Goal: Information Seeking & Learning: Learn about a topic

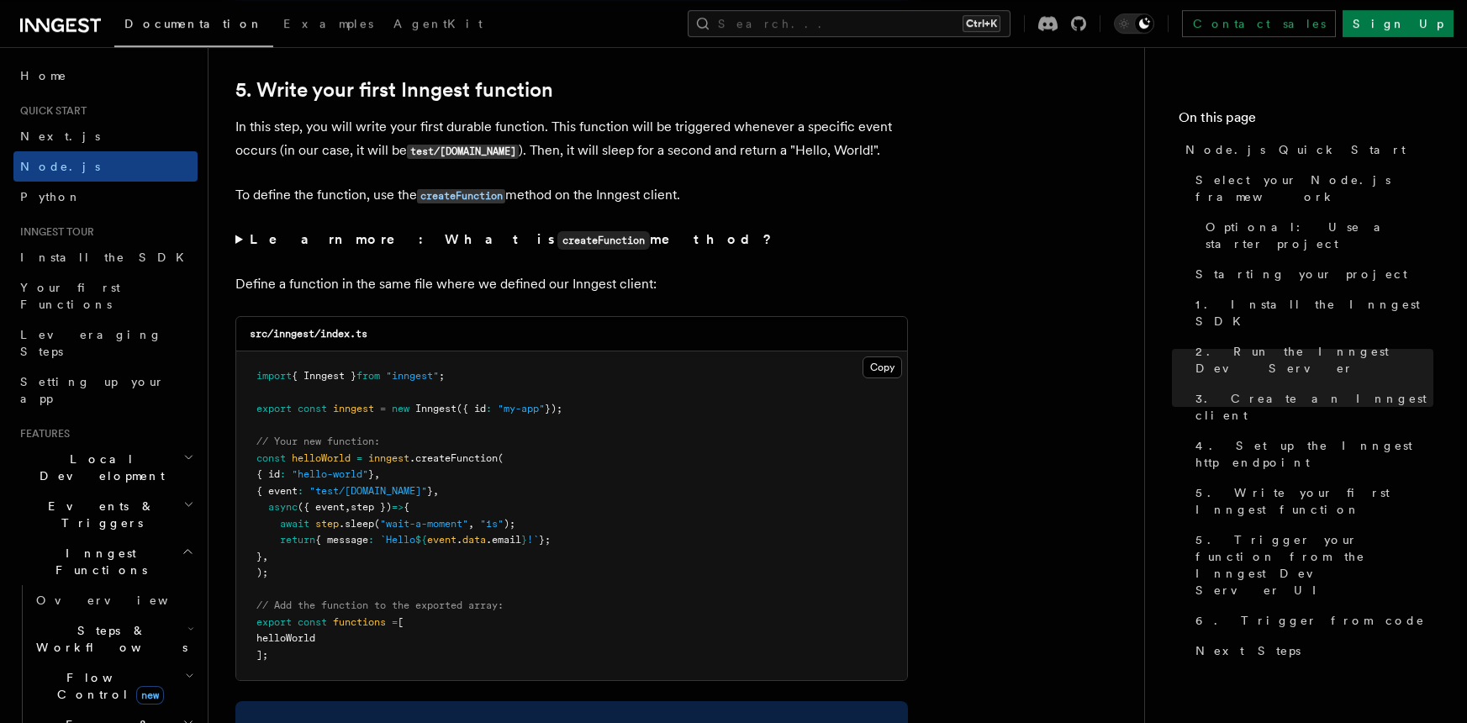
scroll to position [3146, 0]
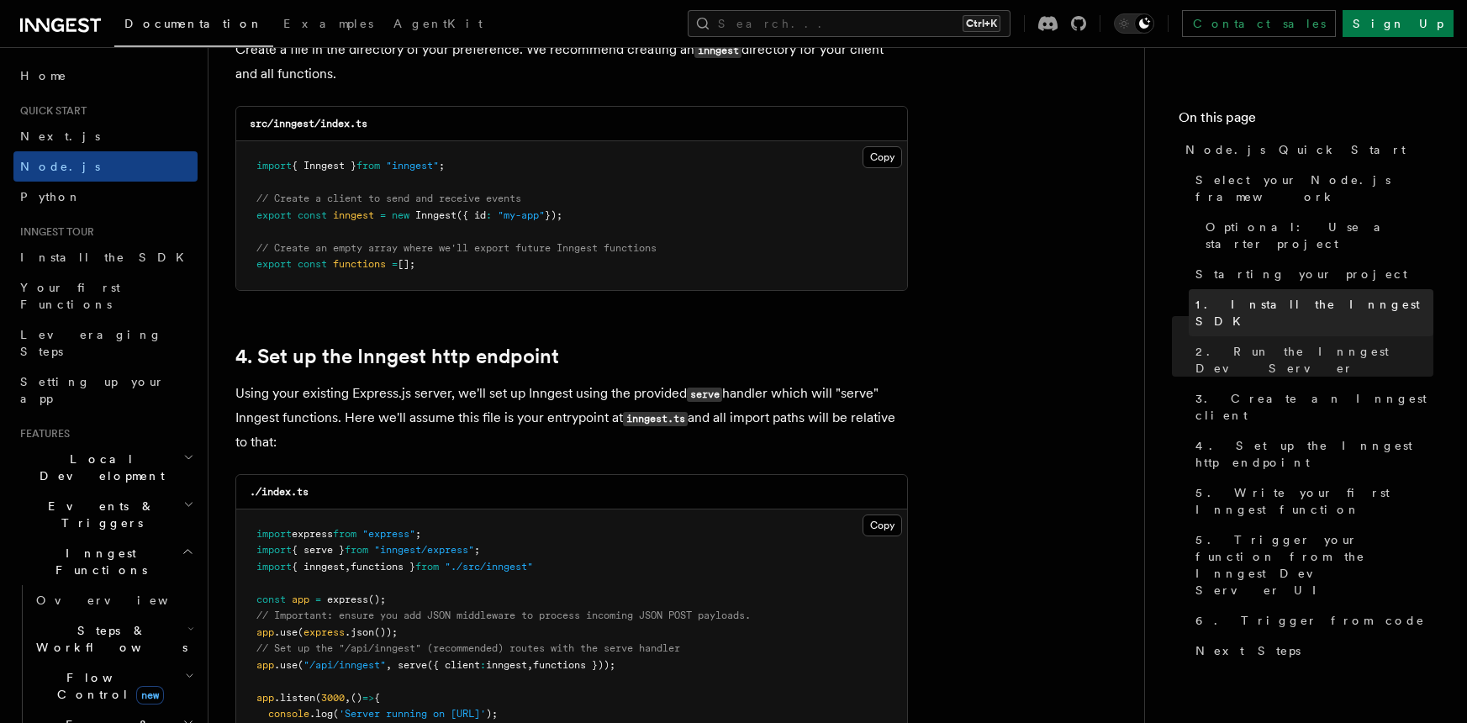
click at [1291, 289] on link "1. Install the Inngest SDK" at bounding box center [1311, 312] width 245 height 47
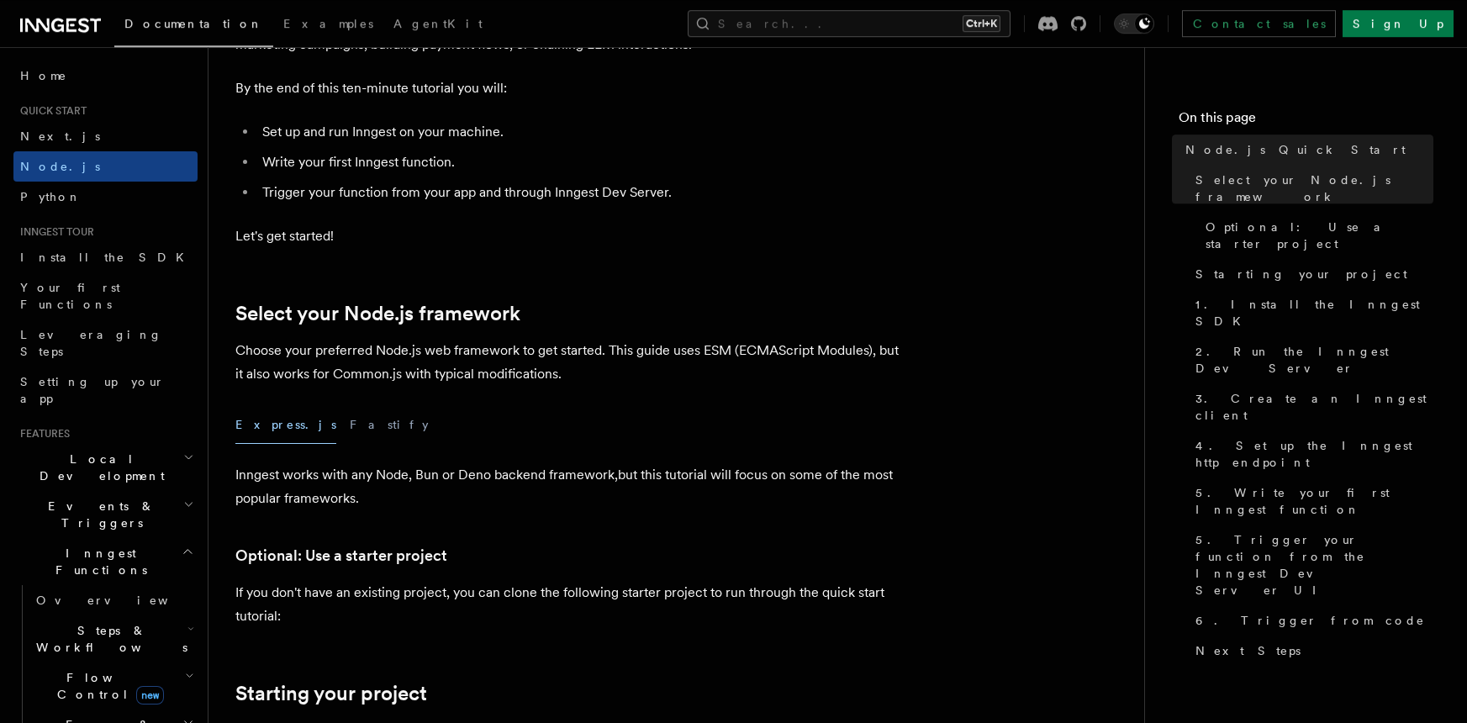
scroll to position [217, 0]
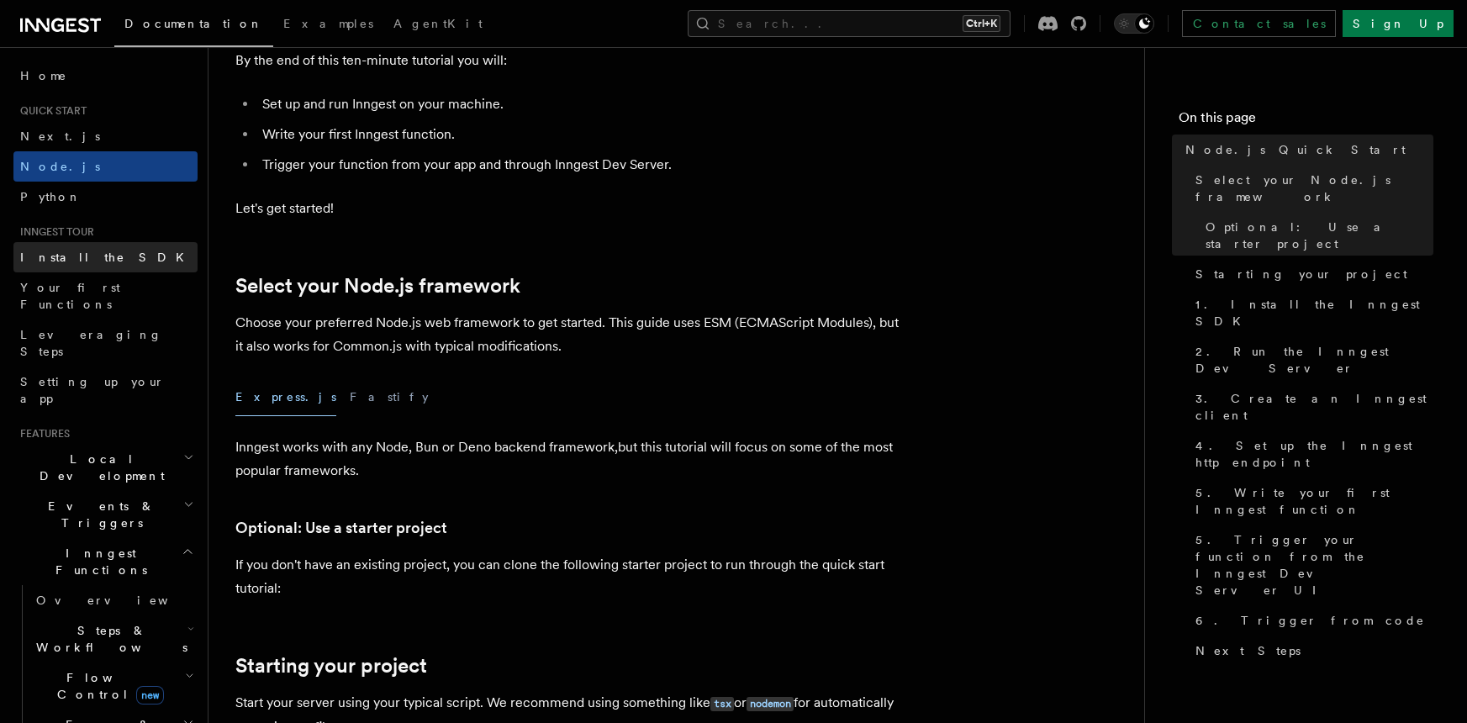
click at [119, 251] on link "Install the SDK" at bounding box center [105, 257] width 184 height 30
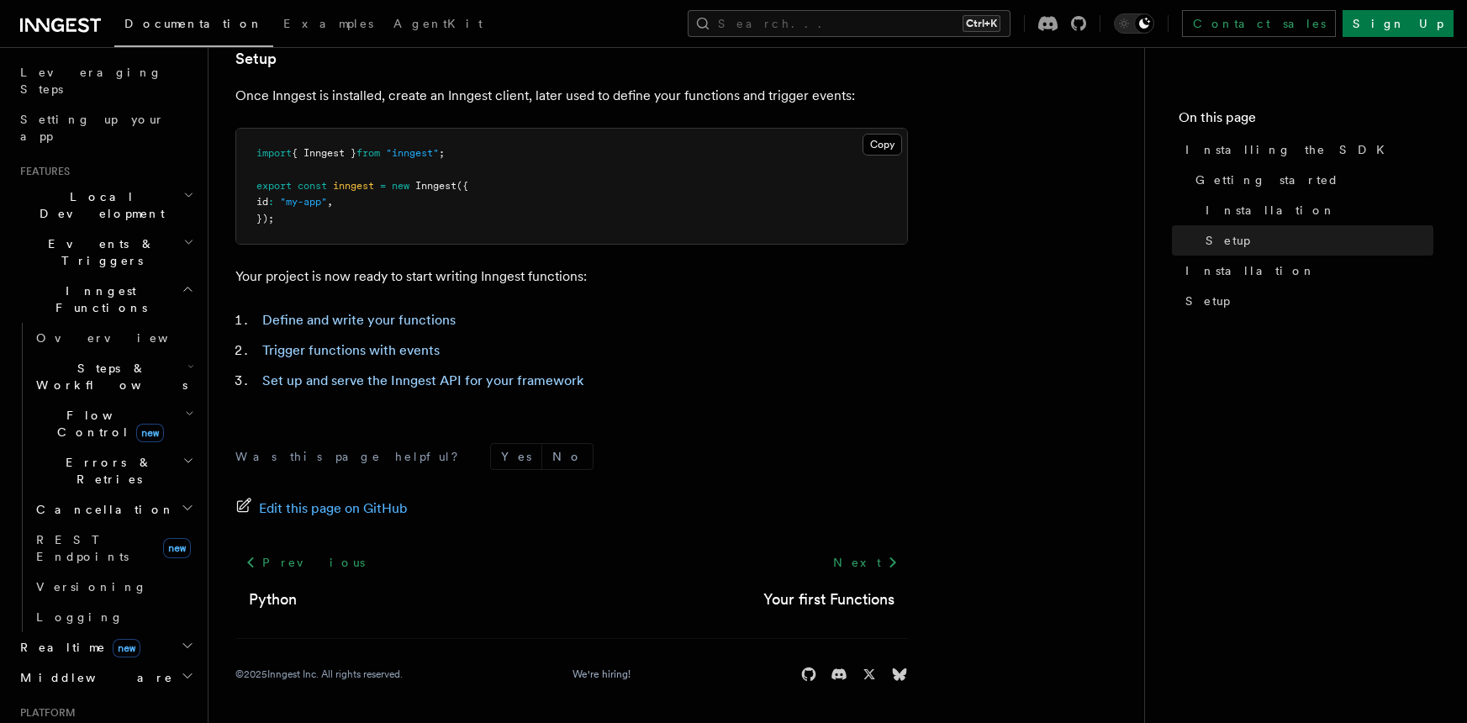
scroll to position [394, 0]
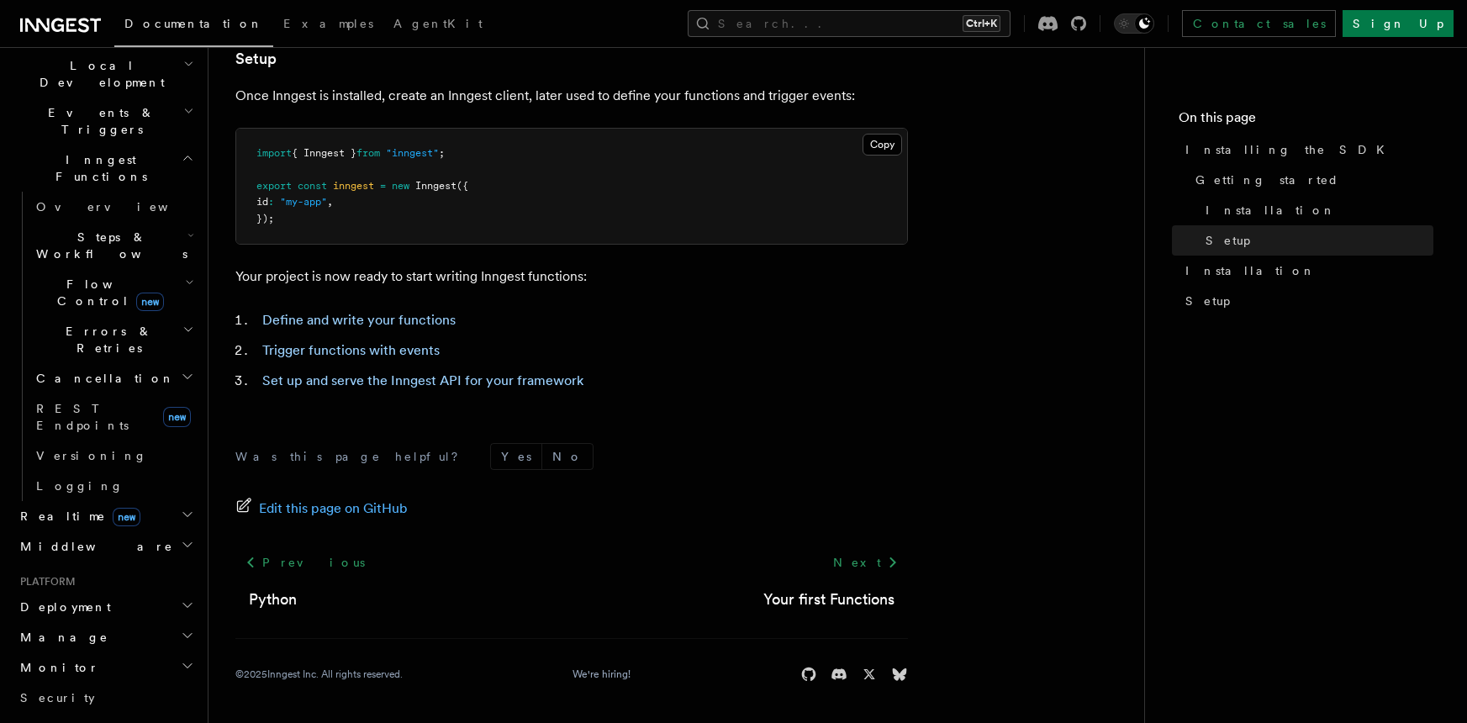
click at [104, 592] on h2 "Deployment" at bounding box center [105, 607] width 184 height 30
click at [103, 592] on h2 "Deployment" at bounding box center [105, 607] width 184 height 30
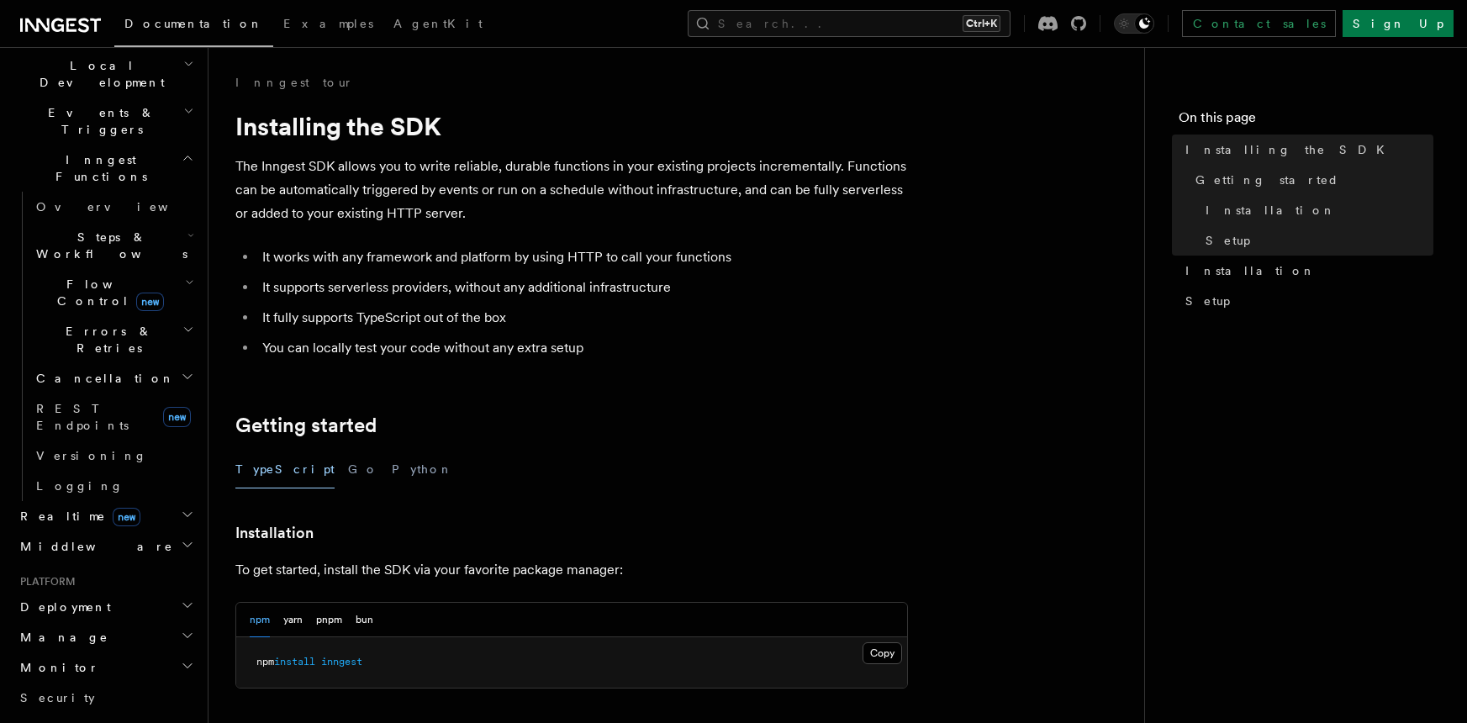
scroll to position [0, 0]
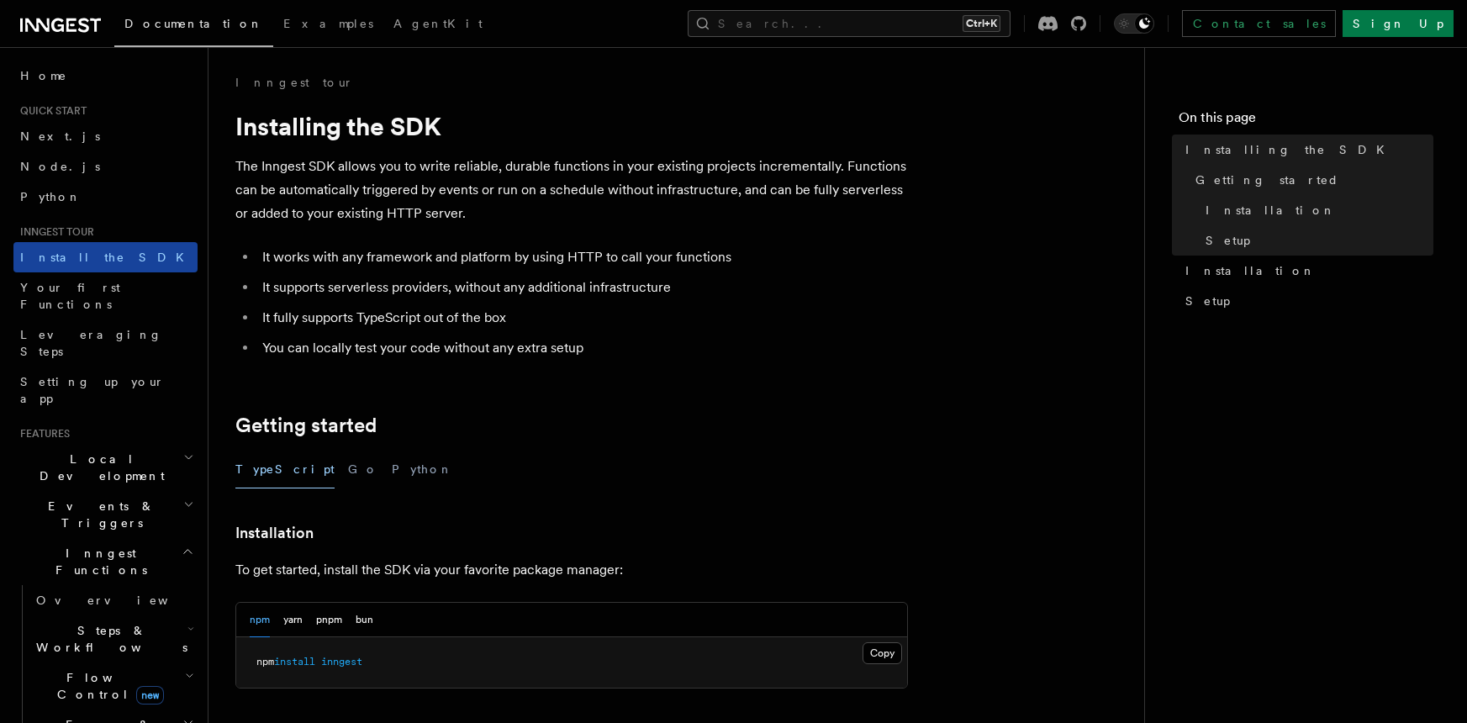
click at [96, 258] on span "Install the SDK" at bounding box center [107, 257] width 174 height 13
click at [82, 168] on link "Node.js" at bounding box center [105, 166] width 184 height 30
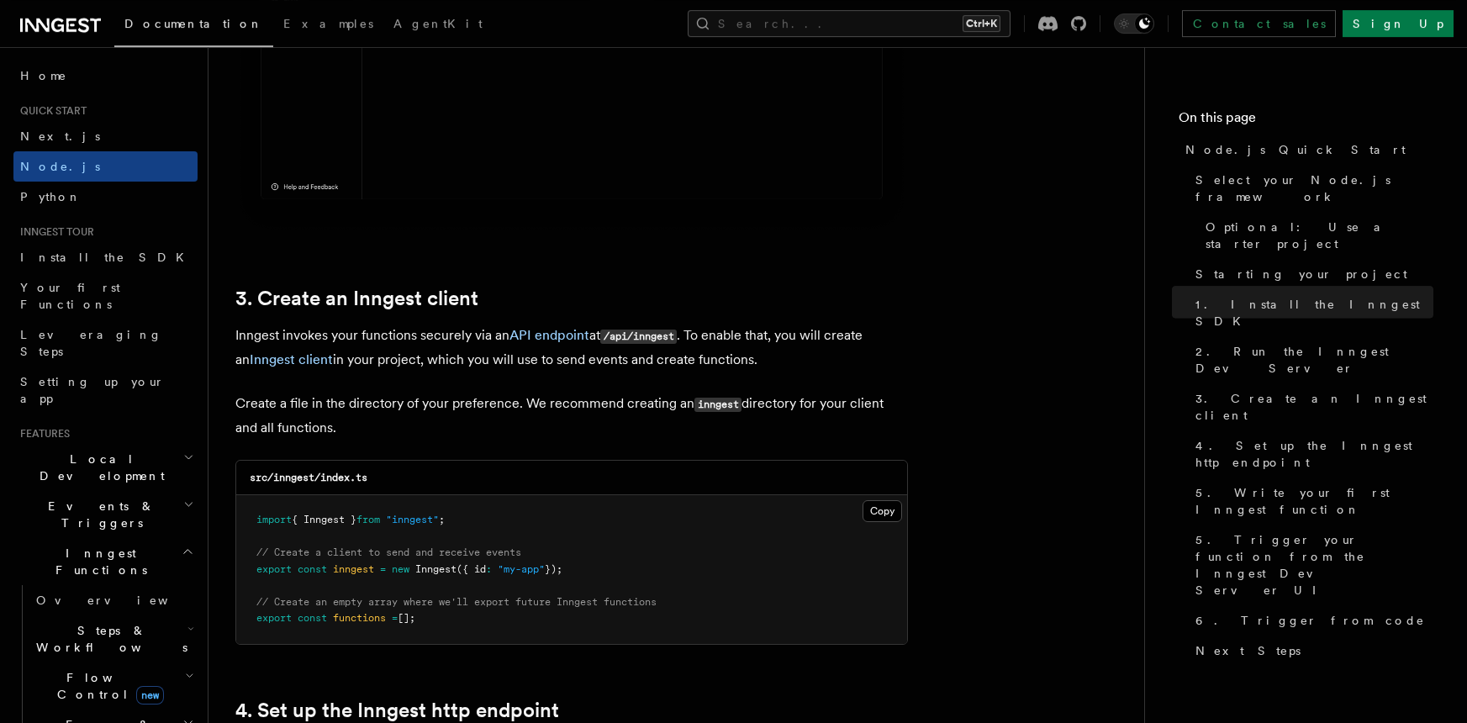
scroll to position [2061, 0]
